Goal: Browse casually: Explore the website without a specific task or goal

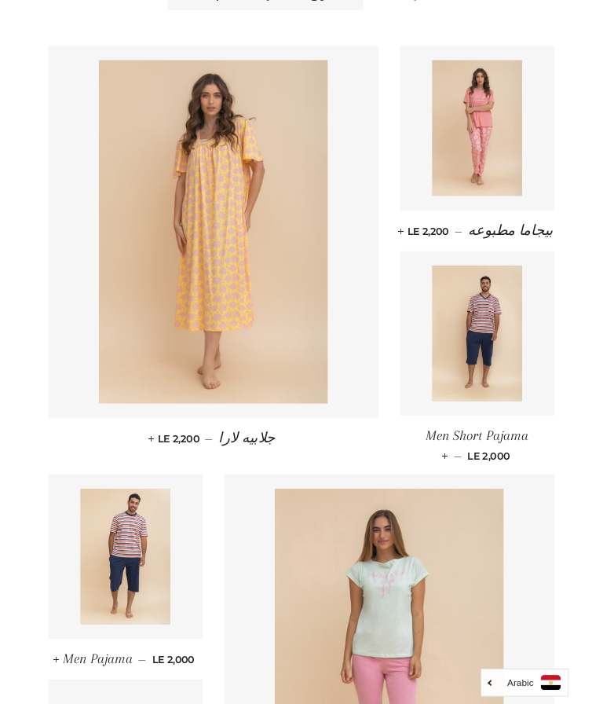
scroll to position [641, 0]
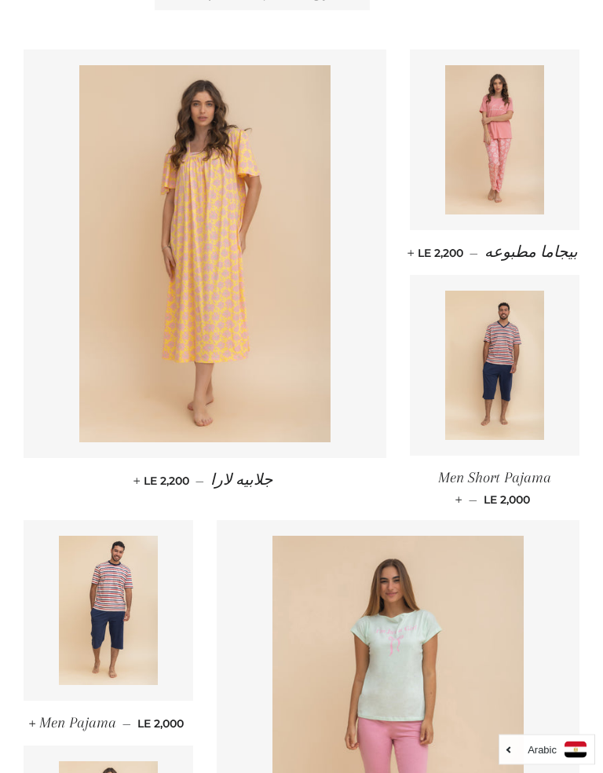
click at [151, 373] on img at bounding box center [204, 254] width 251 height 377
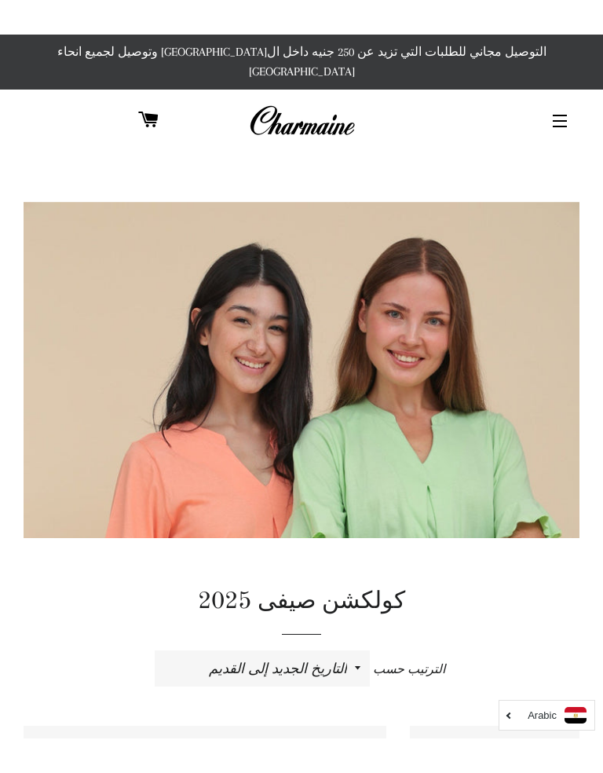
scroll to position [241, 0]
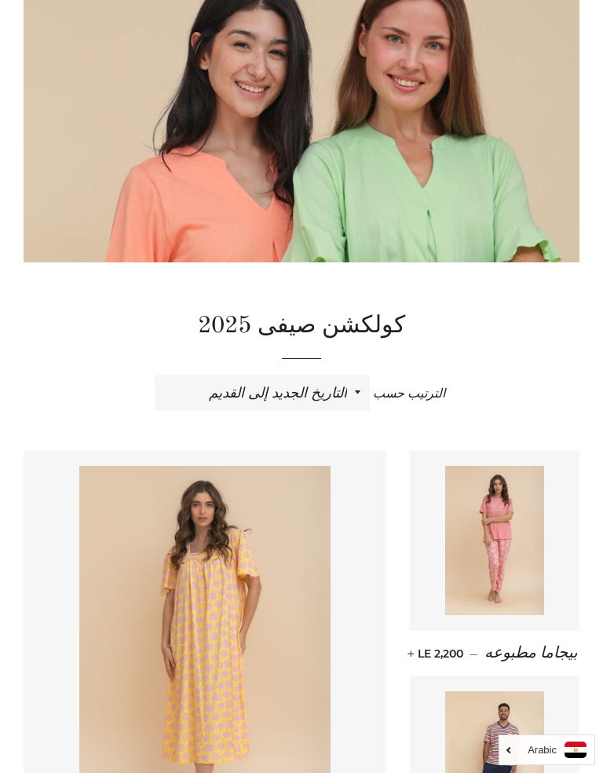
click at [214, 628] on img at bounding box center [204, 654] width 251 height 377
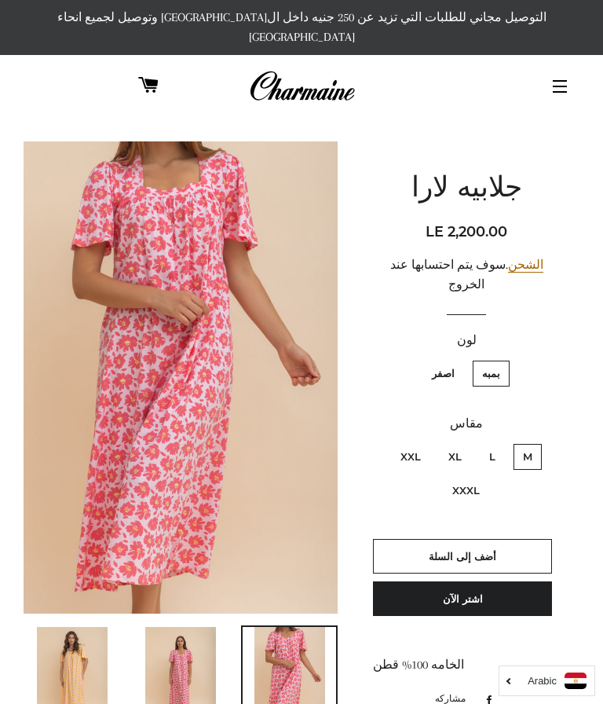
click at [181, 368] on img at bounding box center [181, 377] width 314 height 472
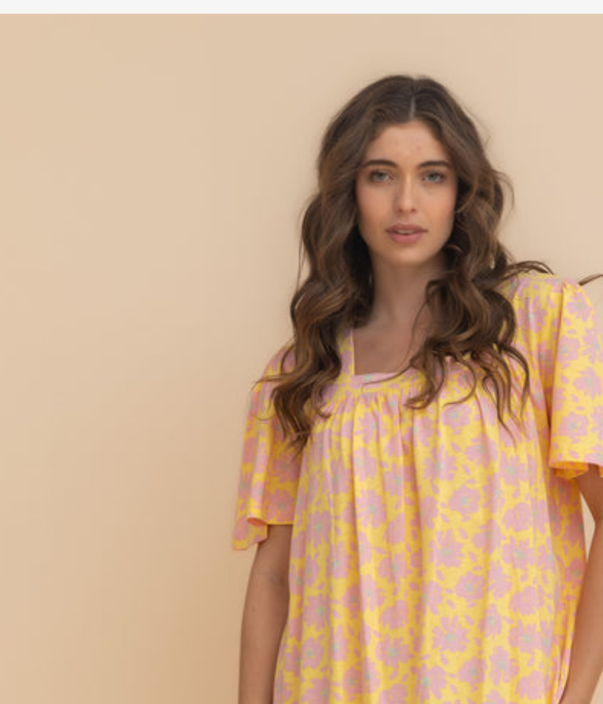
click at [88, 156] on img at bounding box center [301, 351] width 426 height 703
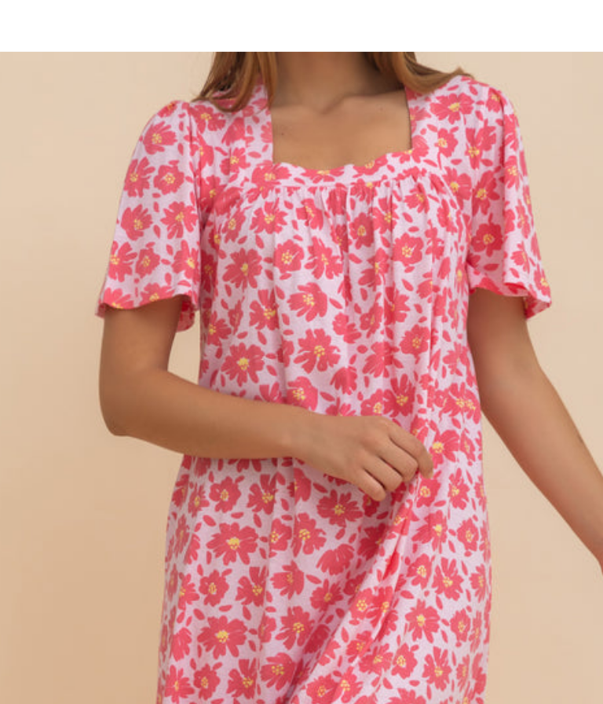
click at [236, 141] on img at bounding box center [181, 377] width 314 height 472
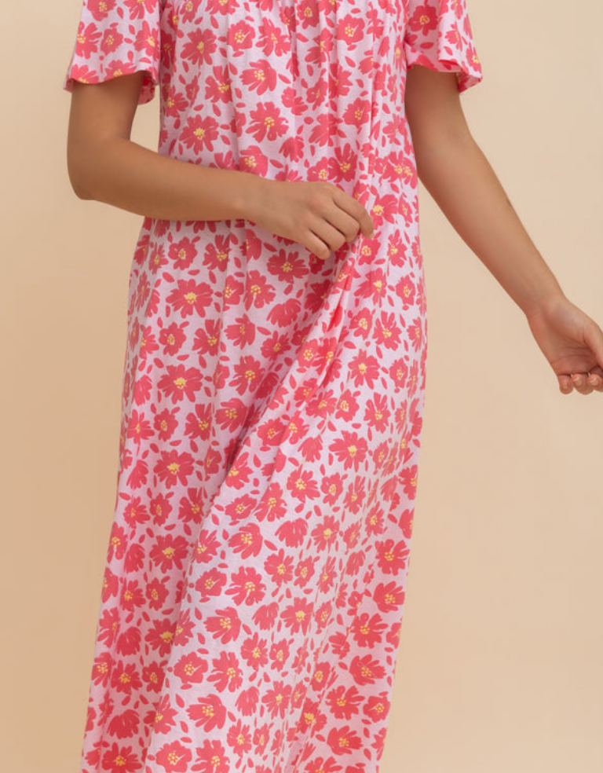
scroll to position [38, 0]
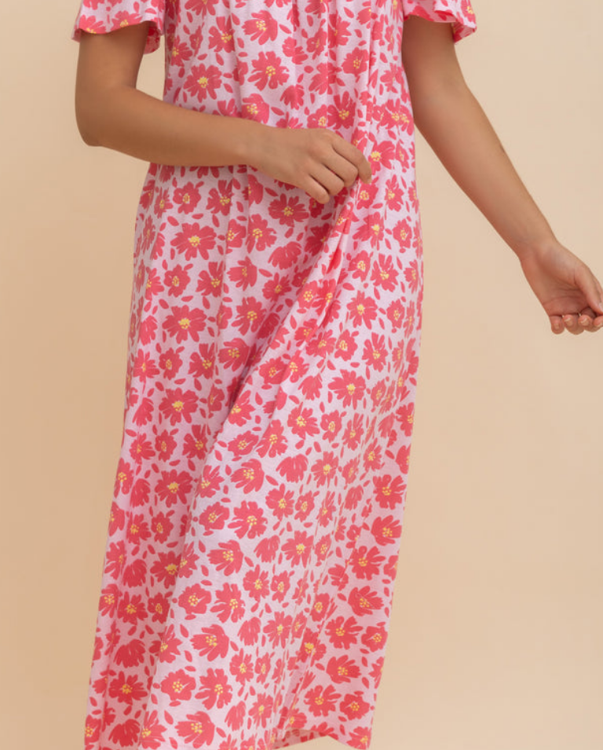
click at [326, 254] on img at bounding box center [301, 457] width 458 height 750
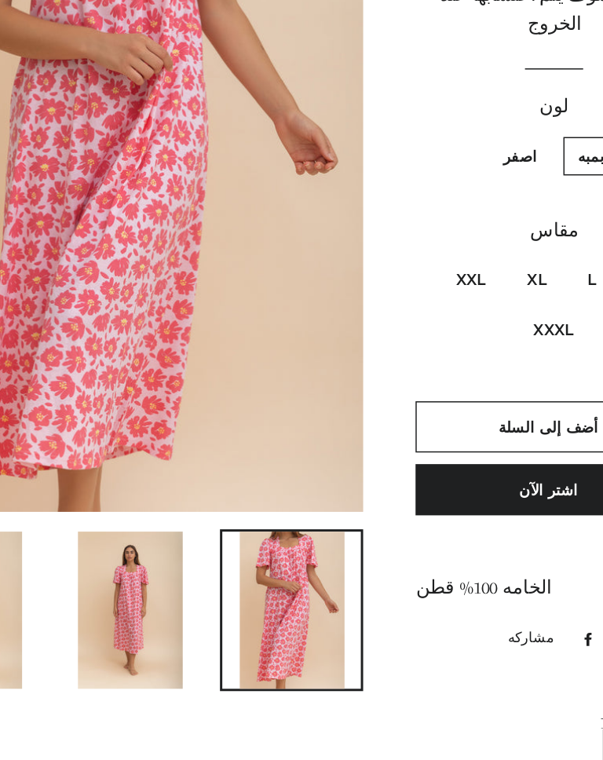
click at [145, 588] on img at bounding box center [180, 641] width 71 height 106
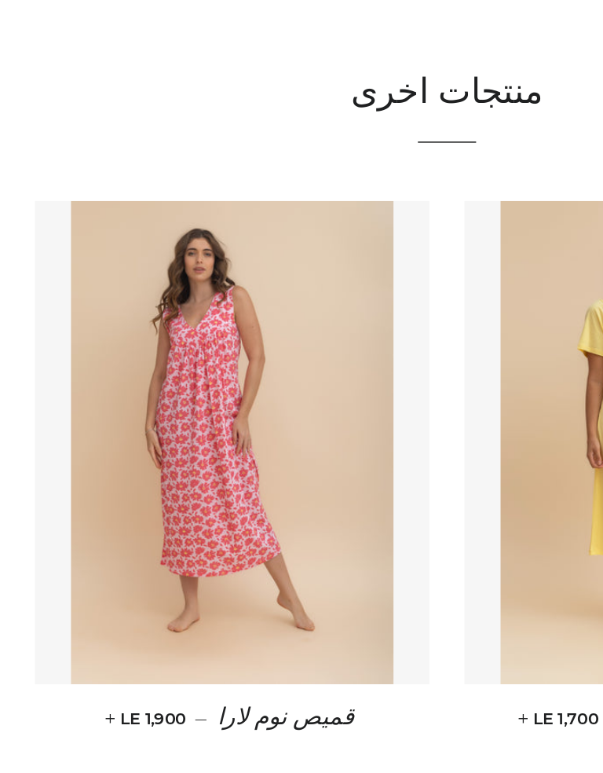
scroll to position [503, 0]
click at [168, 386] on img at bounding box center [157, 549] width 218 height 326
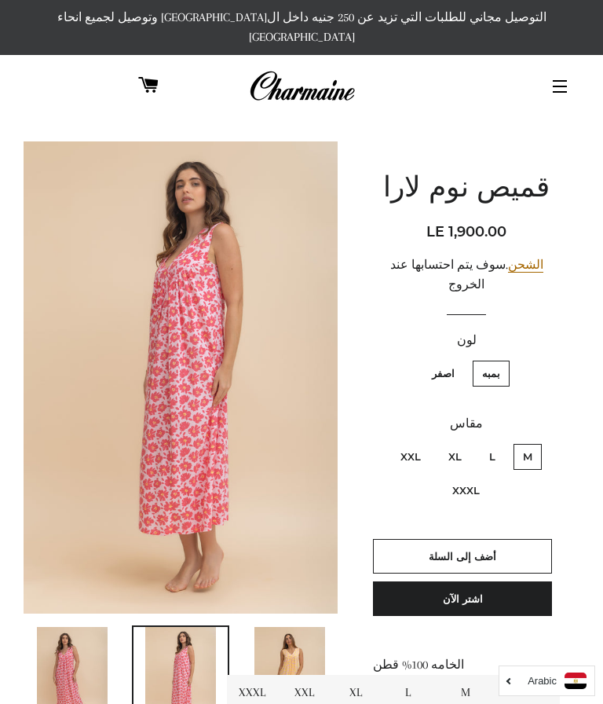
click at [71, 636] on img at bounding box center [72, 680] width 71 height 106
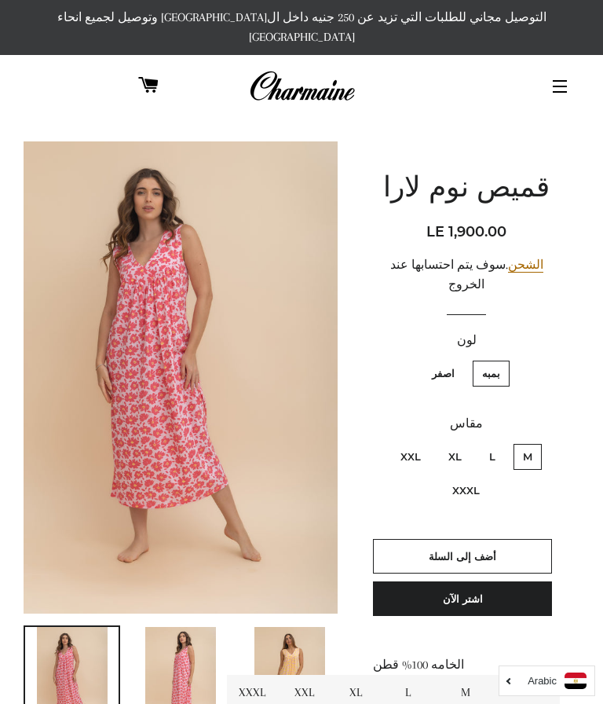
click at [243, 318] on img at bounding box center [181, 377] width 314 height 472
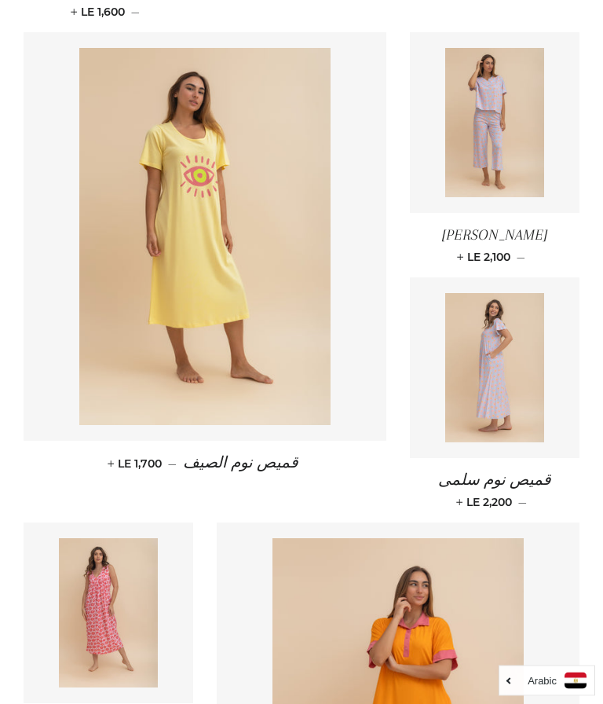
scroll to position [1601, 0]
click at [99, 538] on img at bounding box center [109, 612] width 100 height 149
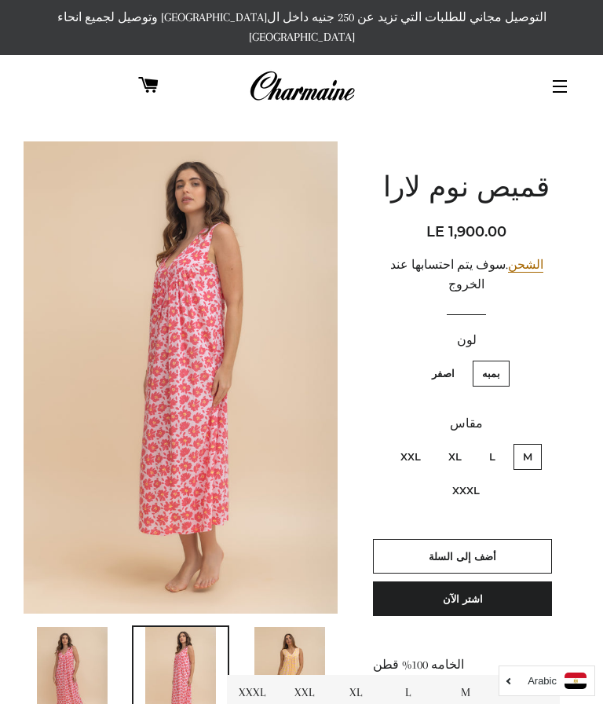
click at [64, 646] on img at bounding box center [72, 680] width 71 height 106
